Goal: Obtain resource: Download file/media

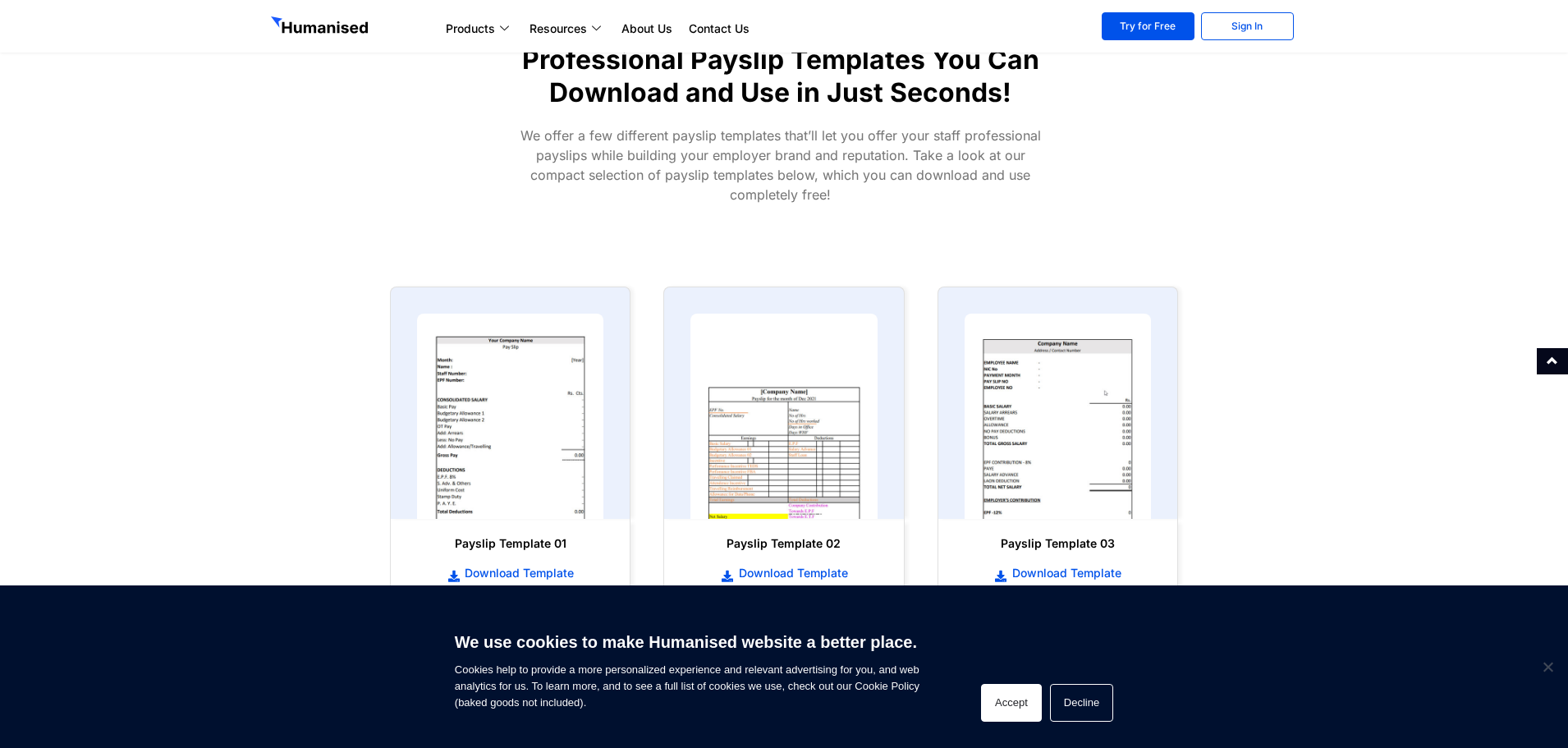
click at [1011, 713] on button "Accept" at bounding box center [1011, 703] width 60 height 38
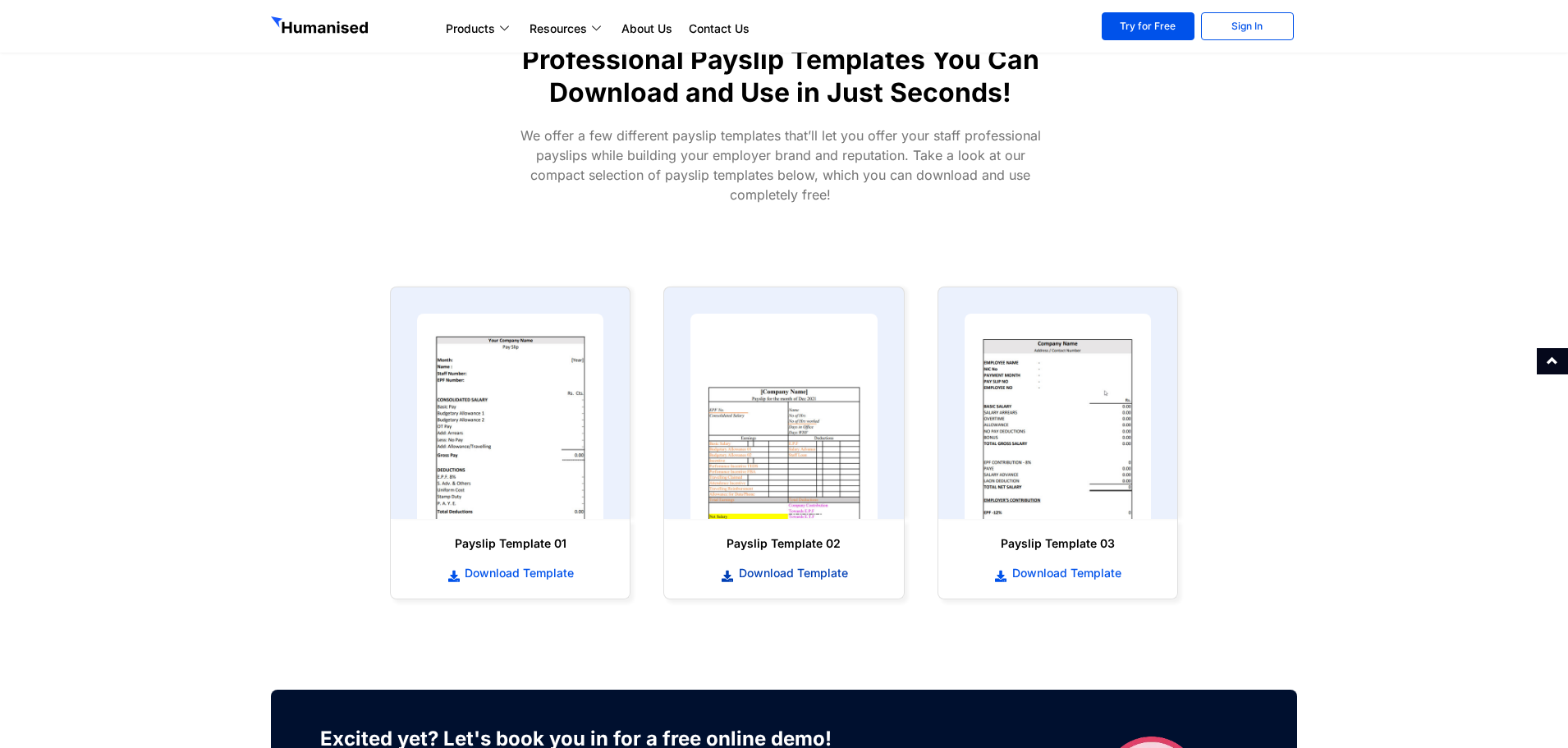
click at [814, 574] on span "Download Template" at bounding box center [791, 573] width 114 height 17
click at [559, 570] on span "Download Template" at bounding box center [517, 573] width 114 height 17
click at [1083, 572] on span "Download Template" at bounding box center [1064, 573] width 114 height 17
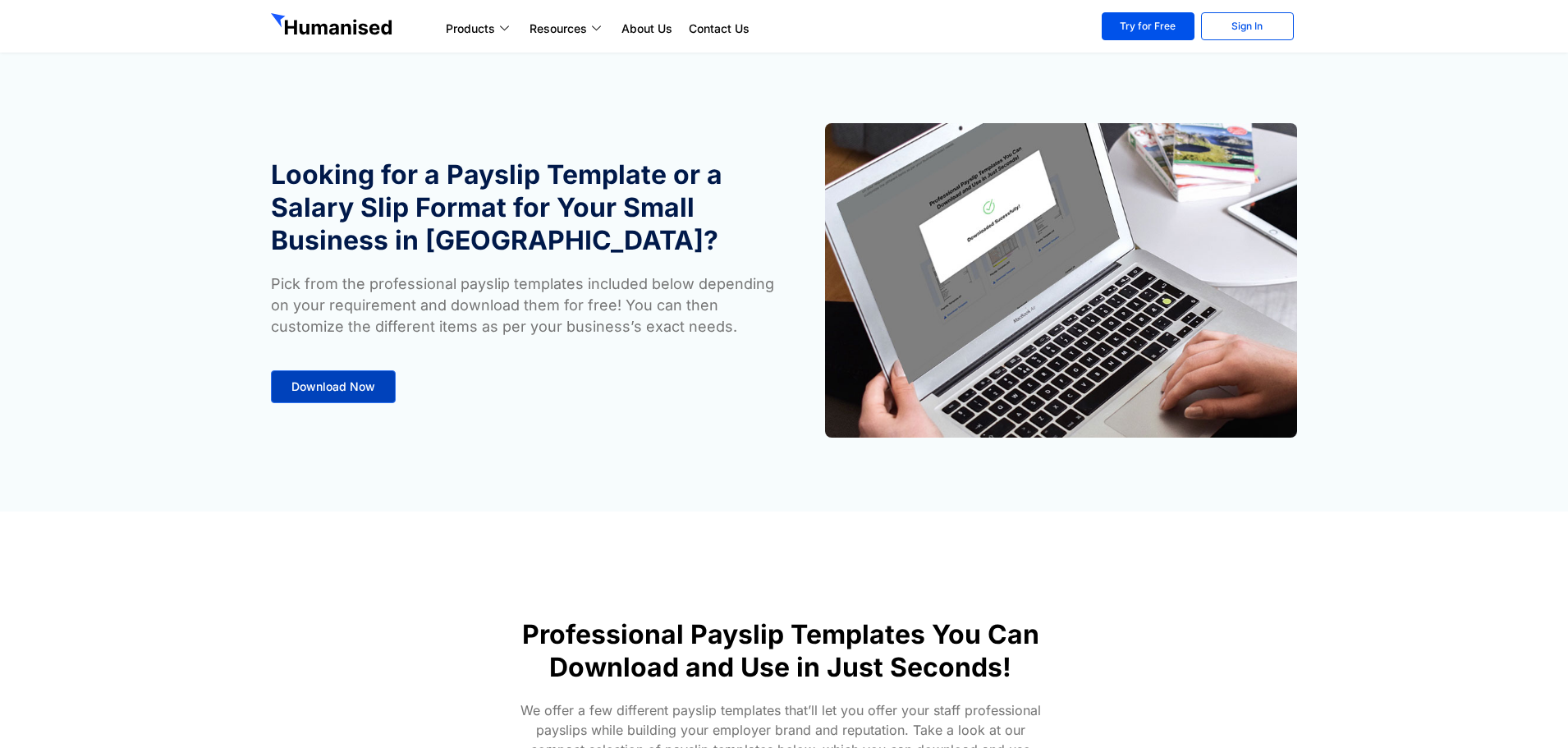
click at [343, 378] on link "Download Now" at bounding box center [333, 387] width 125 height 33
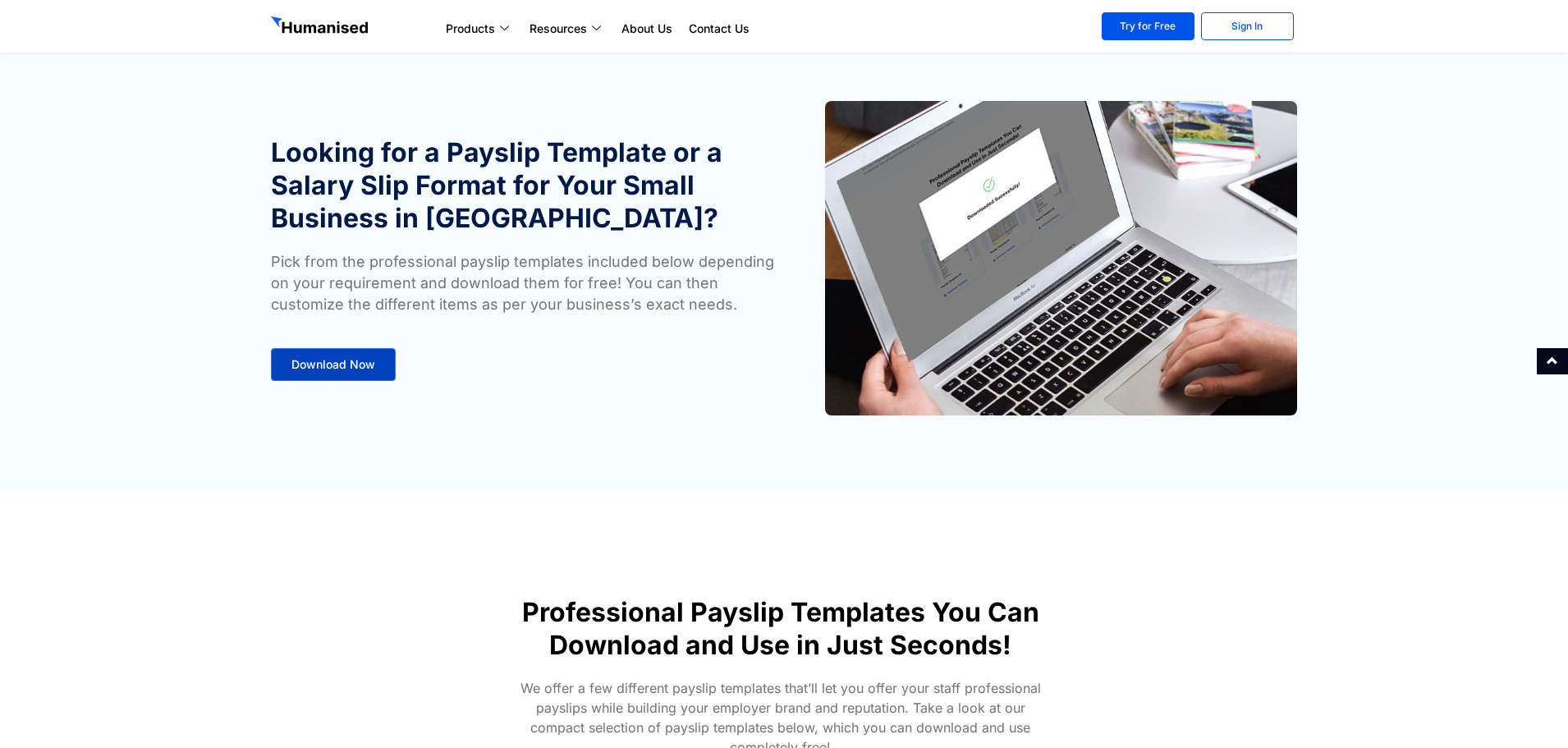
scroll to position [19, 0]
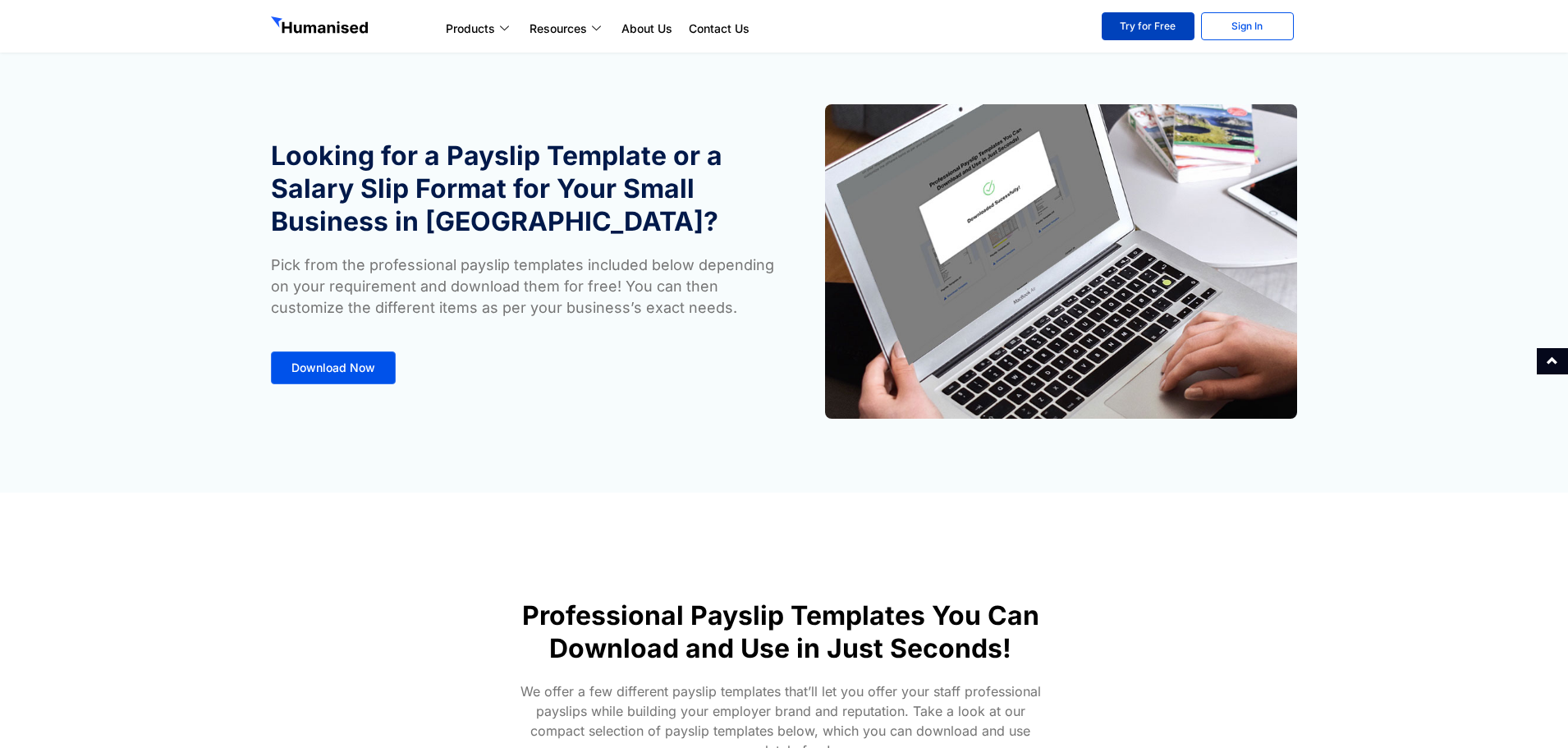
click at [1156, 24] on link "Try for Free" at bounding box center [1148, 27] width 93 height 28
click at [1264, 31] on link "Sign In" at bounding box center [1247, 27] width 93 height 28
